Goal: Task Accomplishment & Management: Use online tool/utility

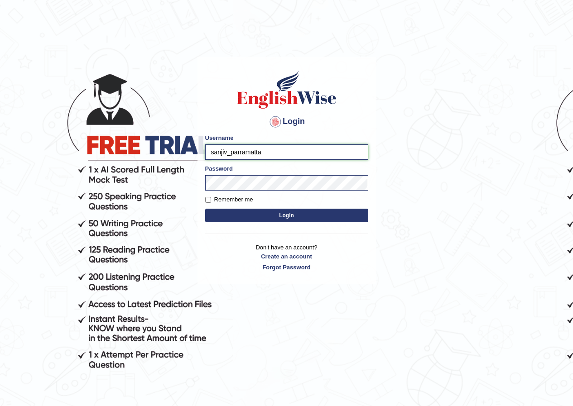
click at [227, 152] on input "sanjiv_parramatta" at bounding box center [286, 152] width 163 height 15
type input "lex_parramatta"
click at [205, 209] on button "Login" at bounding box center [286, 216] width 163 height 14
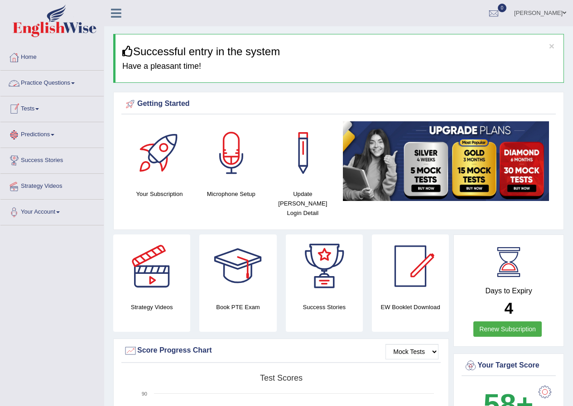
click at [31, 107] on link "Tests" at bounding box center [51, 108] width 103 height 23
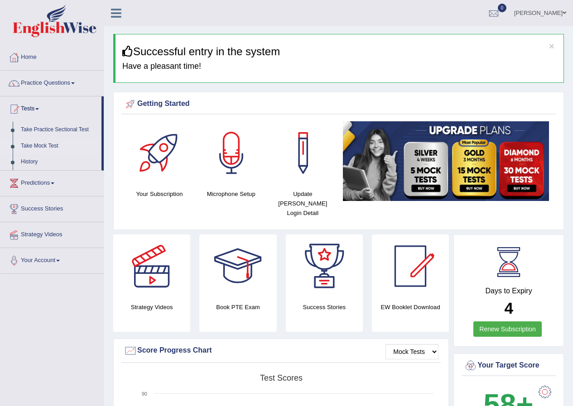
click at [37, 145] on link "Take Mock Test" at bounding box center [59, 146] width 85 height 16
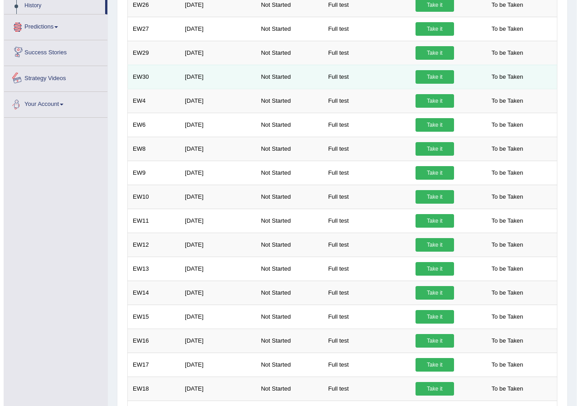
scroll to position [91, 0]
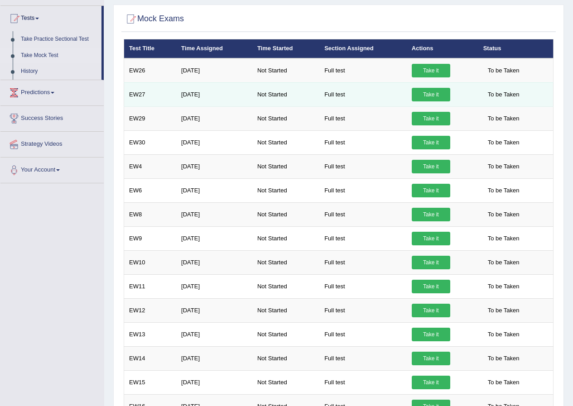
click at [435, 96] on link "Take it" at bounding box center [431, 95] width 39 height 14
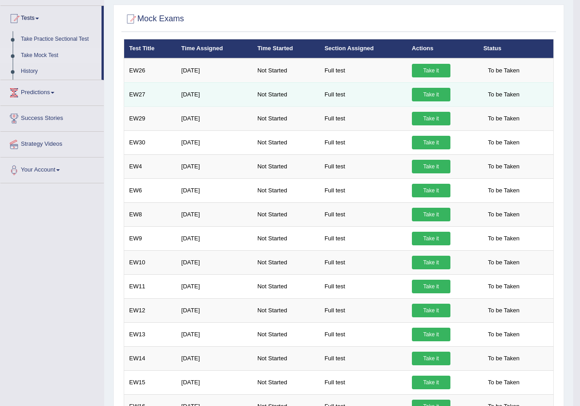
click at [435, 96] on div "× Have you watched our instructional video on how to take a Mock Test? No, I wa…" at bounding box center [338, 403] width 434 height 728
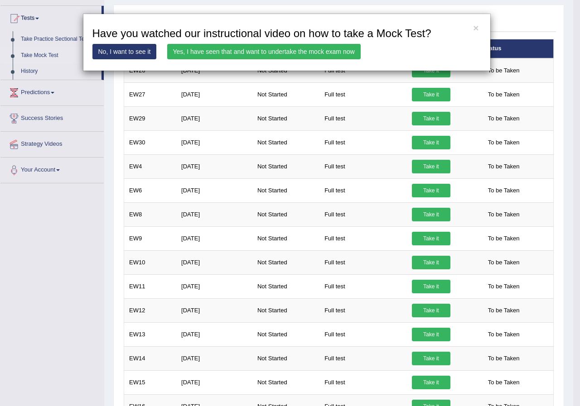
click at [325, 53] on link "Yes, I have seen that and want to undertake the mock exam now" at bounding box center [263, 51] width 193 height 15
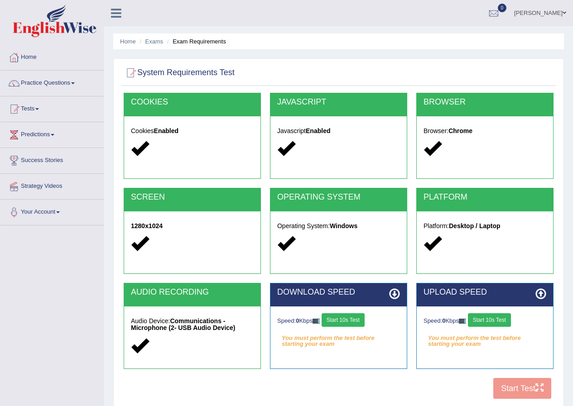
click at [364, 322] on button "Start 10s Test" at bounding box center [343, 321] width 43 height 14
click at [492, 322] on button "Start 10s Test" at bounding box center [489, 321] width 43 height 14
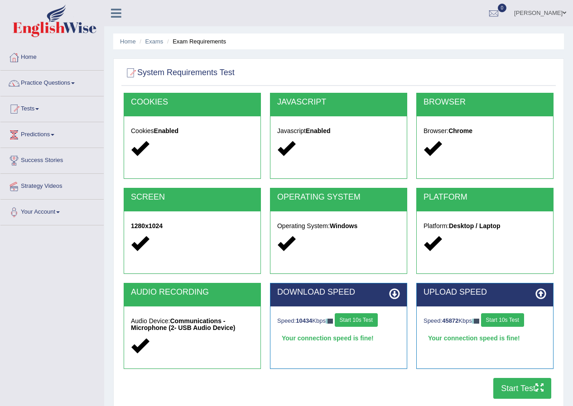
scroll to position [69, 0]
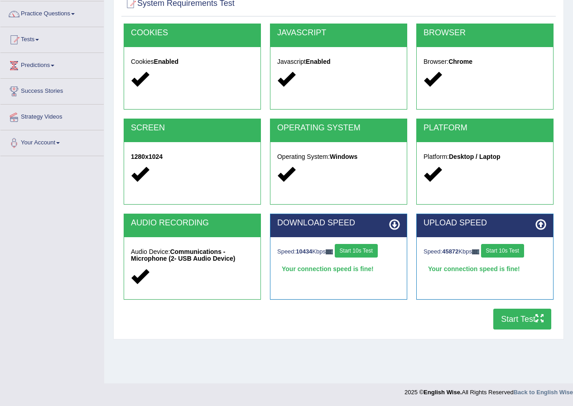
click at [530, 316] on button "Start Test" at bounding box center [522, 319] width 58 height 21
